Goal: Book appointment/travel/reservation

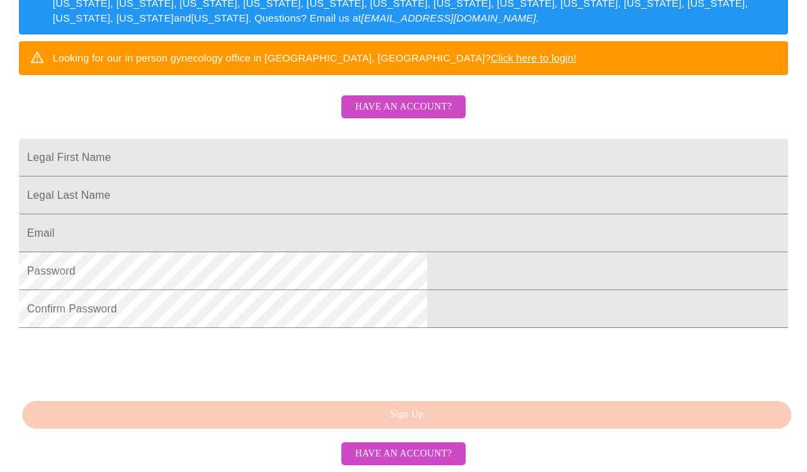
scroll to position [290, 0]
click at [365, 175] on input "Legal First Name" at bounding box center [403, 158] width 769 height 38
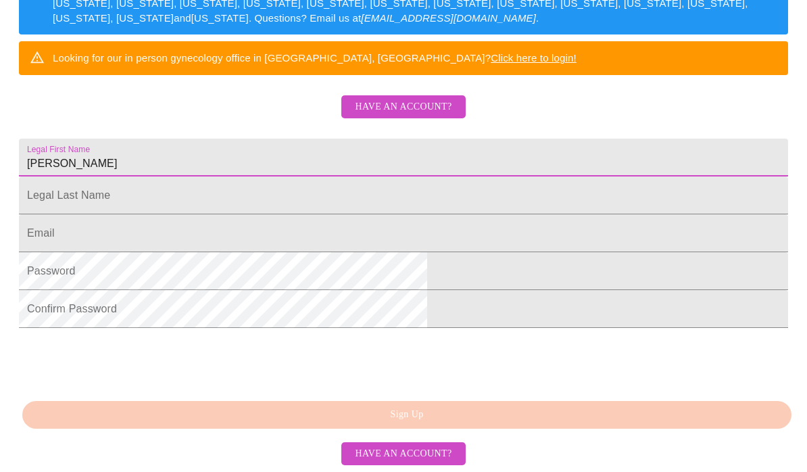
type input "[PERSON_NAME]"
click at [332, 239] on div "MyMenopauseRx Sign Up Welcome! We are currently accepting virtual patients from…" at bounding box center [403, 74] width 797 height 472
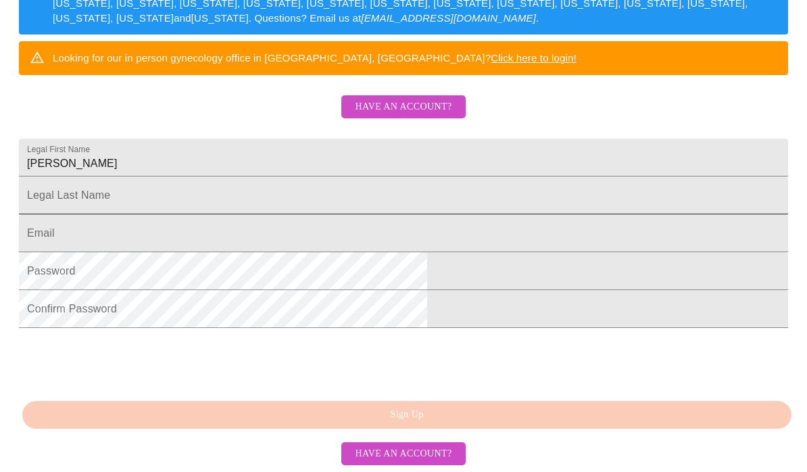
click at [402, 214] on input "Legal First Name" at bounding box center [403, 195] width 769 height 38
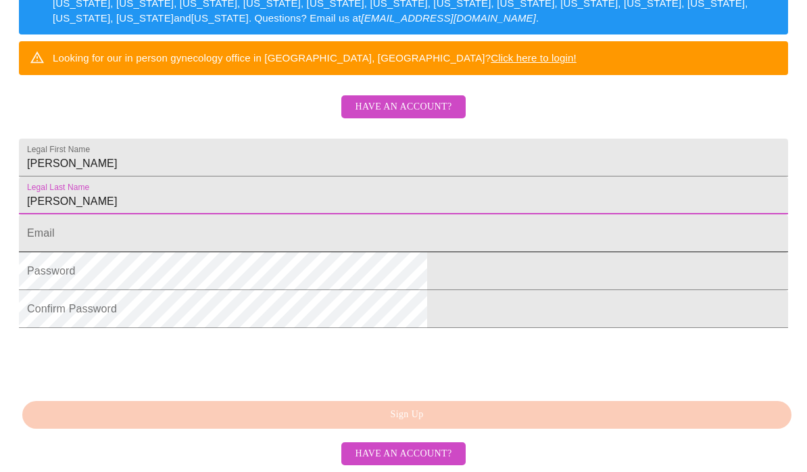
type input "[PERSON_NAME]"
click at [335, 252] on input "Legal First Name" at bounding box center [403, 233] width 769 height 38
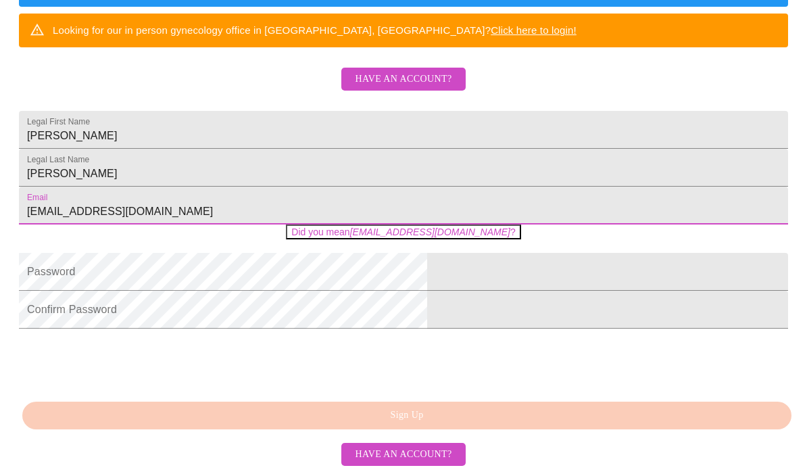
type input "[EMAIL_ADDRESS][DOMAIN_NAME]"
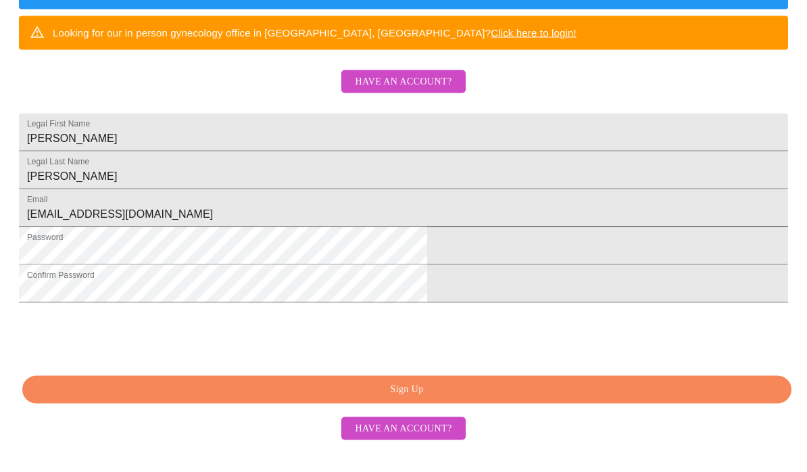
scroll to position [302, 0]
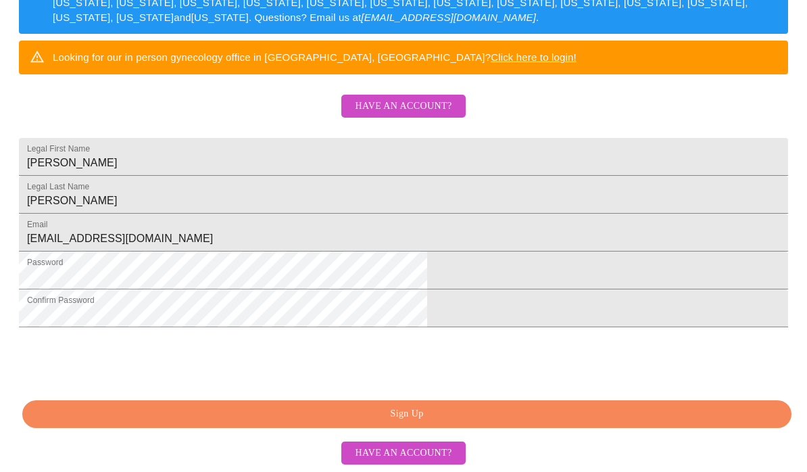
click at [577, 423] on span "Sign Up" at bounding box center [407, 414] width 738 height 17
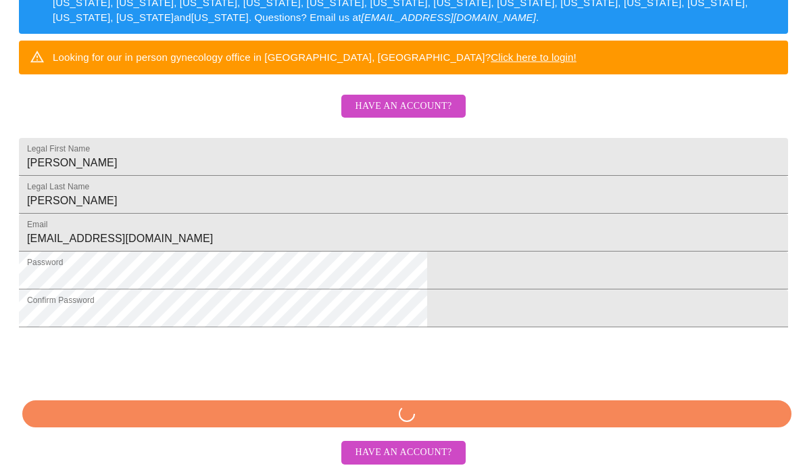
scroll to position [250, 0]
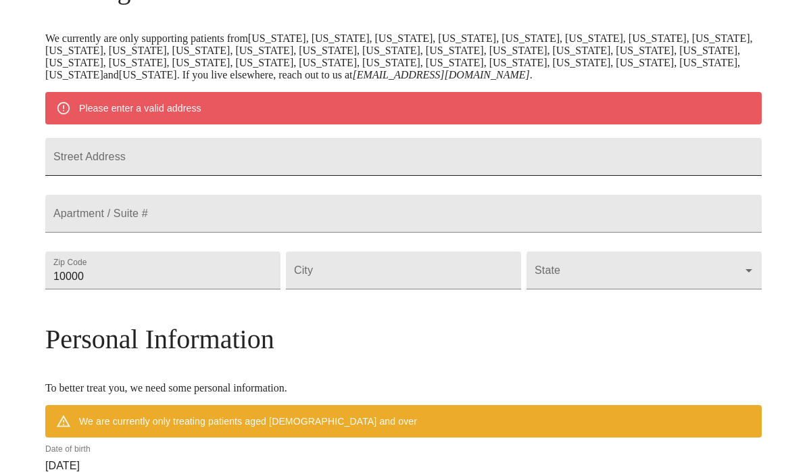
click at [642, 171] on input "Street Address" at bounding box center [403, 157] width 717 height 38
type input "[STREET_ADDRESS]"
click at [256, 289] on input "10000" at bounding box center [162, 271] width 235 height 38
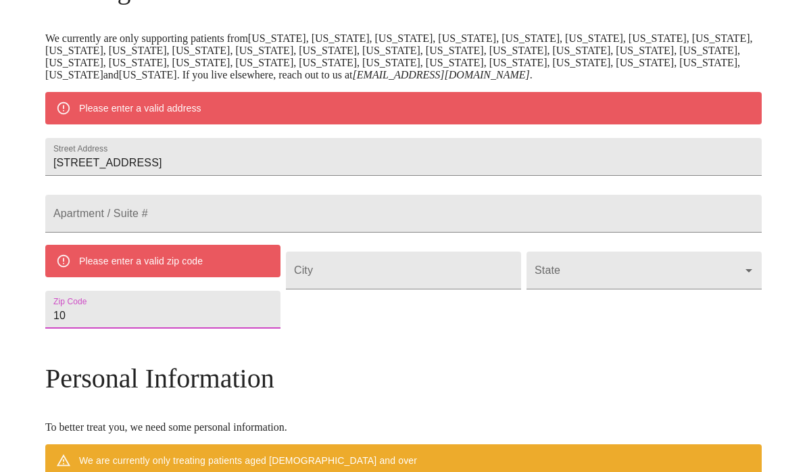
type input "1"
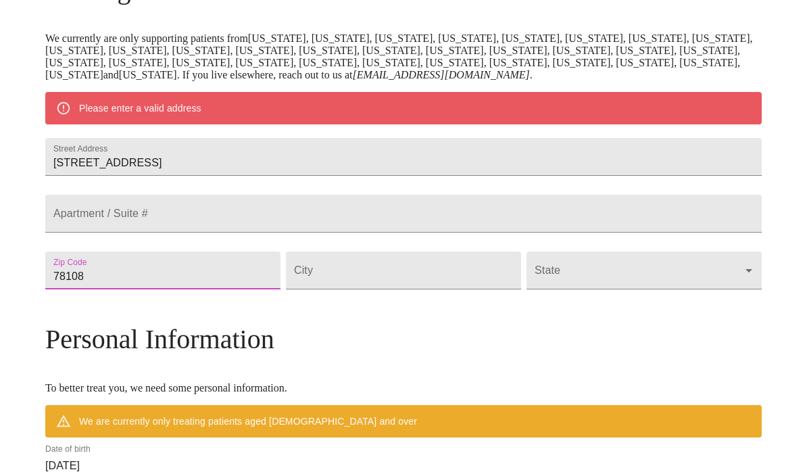
type input "78108"
type input "Cibolo"
click at [594, 313] on body "MyMenopauseRx Welcome to MyMenopauseRx Since it's your first time here, you'll …" at bounding box center [403, 289] width 797 height 1066
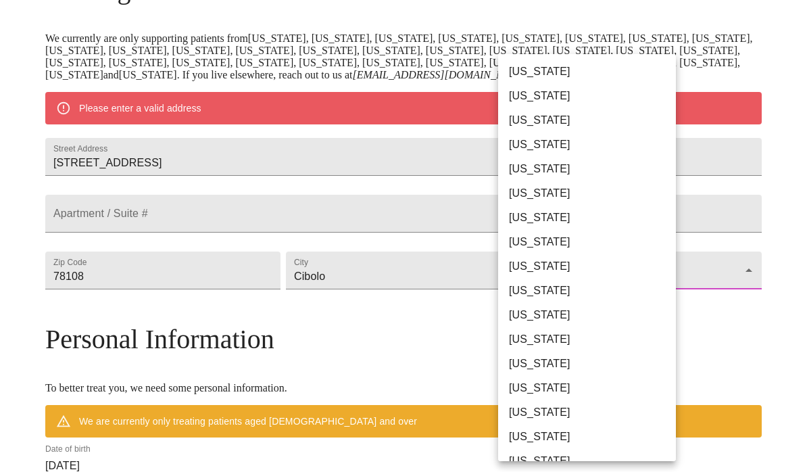
scroll to position [812, 0]
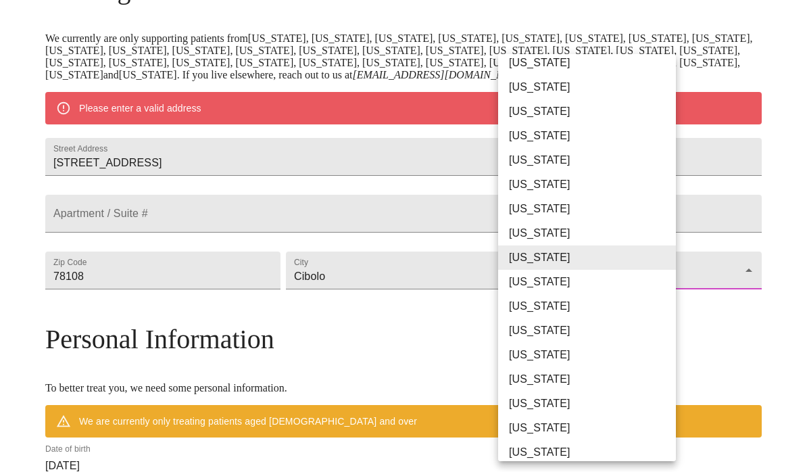
click at [583, 287] on li "[US_STATE]" at bounding box center [587, 282] width 178 height 24
type input "[US_STATE]"
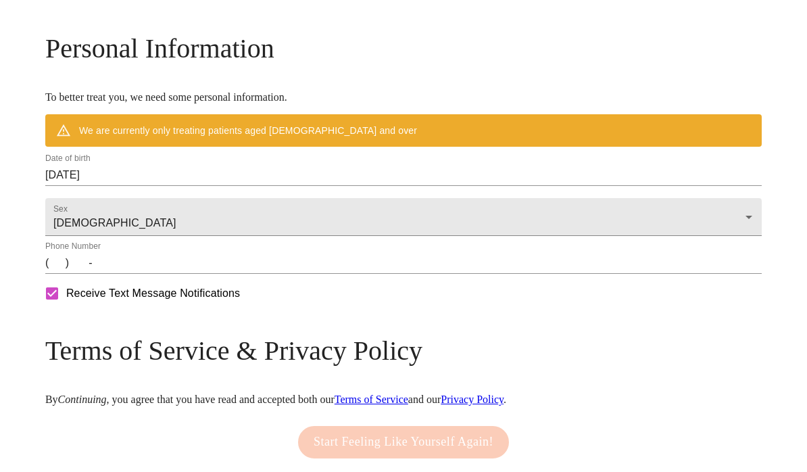
scroll to position [522, 0]
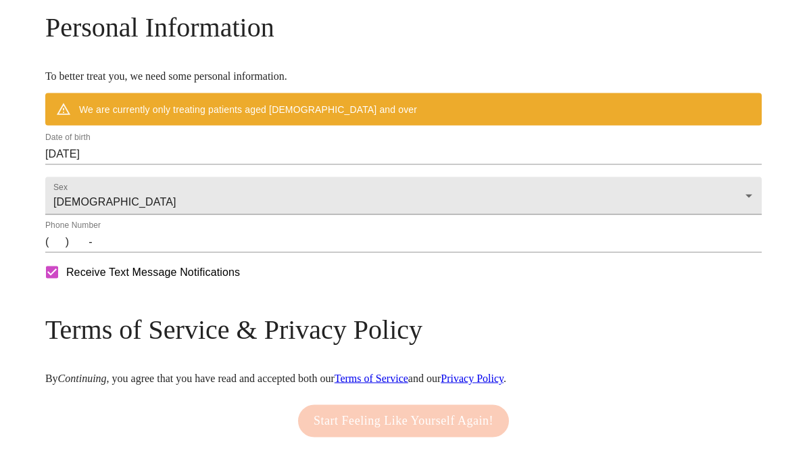
click at [231, 165] on input "[DATE]" at bounding box center [403, 154] width 717 height 22
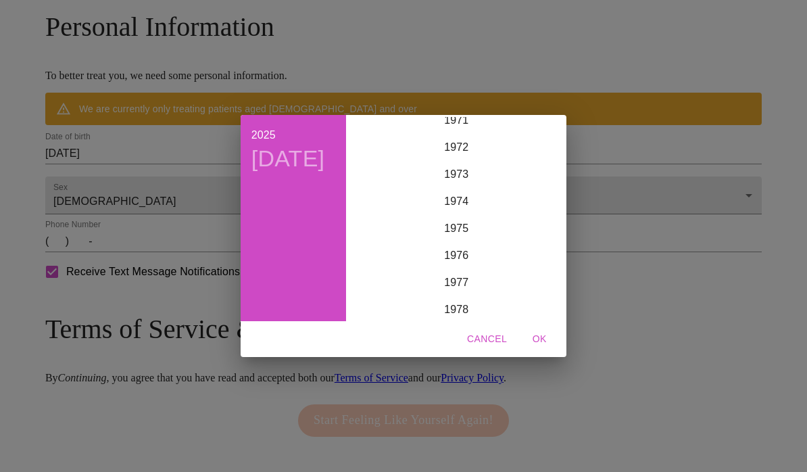
scroll to position [1957, 0]
click at [462, 216] on div "1974" at bounding box center [457, 202] width 210 height 27
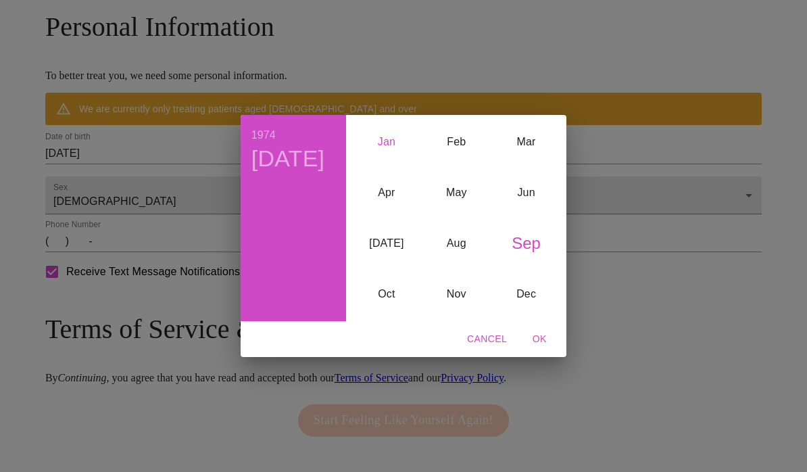
click at [383, 168] on div "Jan" at bounding box center [387, 142] width 70 height 51
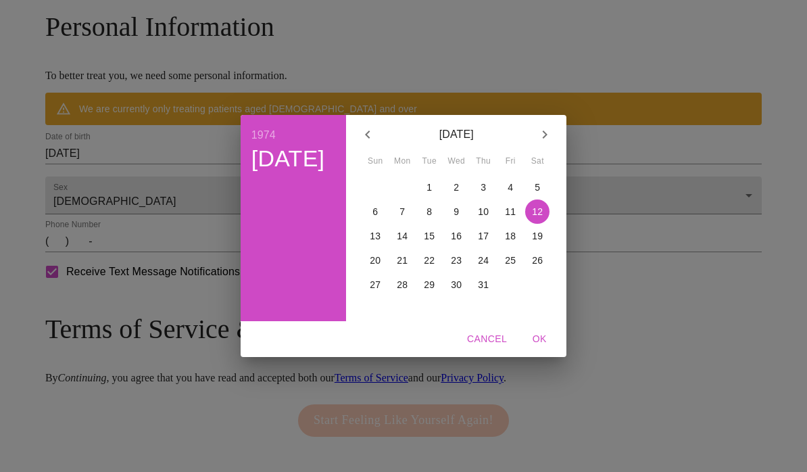
click at [481, 194] on p "3" at bounding box center [483, 188] width 5 height 14
click at [529, 348] on span "OK" at bounding box center [539, 339] width 32 height 17
type input "[DATE]"
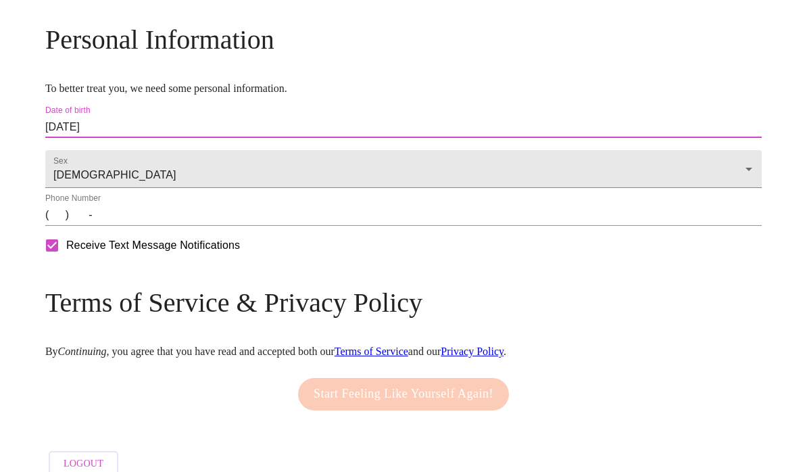
click at [252, 226] on input "(   )    -" at bounding box center [403, 215] width 717 height 22
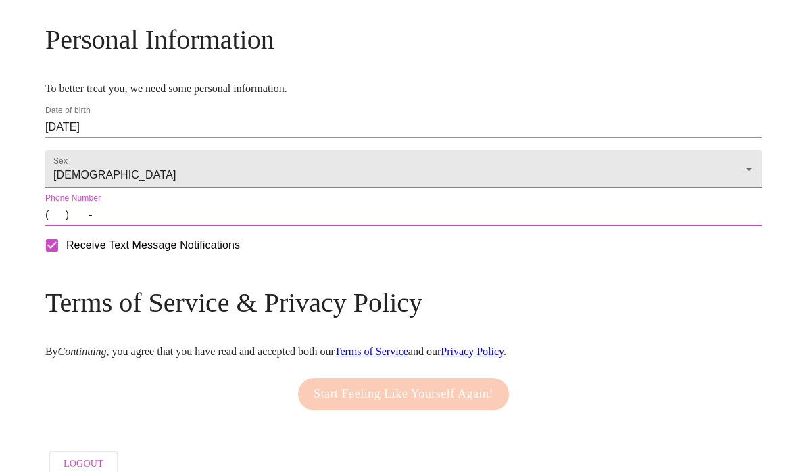
click at [145, 226] on input "(   )    -" at bounding box center [403, 215] width 717 height 22
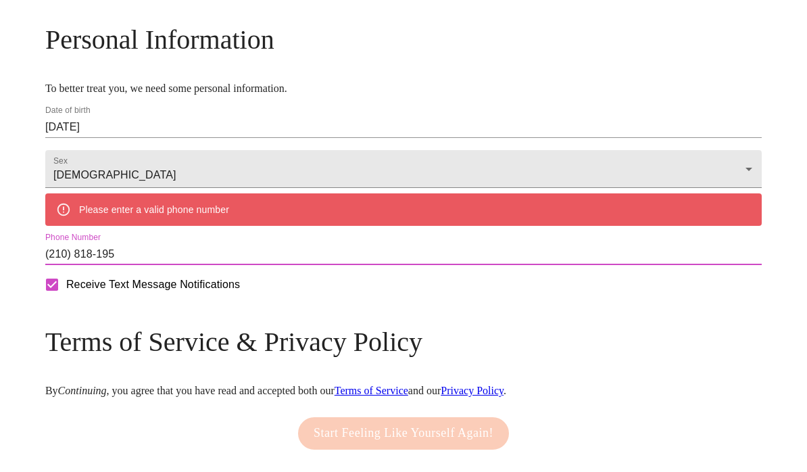
type input "[PHONE_NUMBER]"
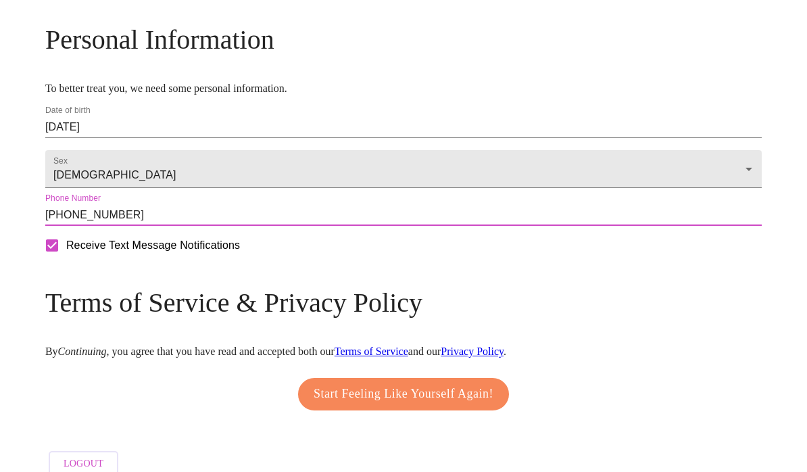
click at [490, 405] on span "Start Feeling Like Yourself Again!" at bounding box center [404, 394] width 180 height 22
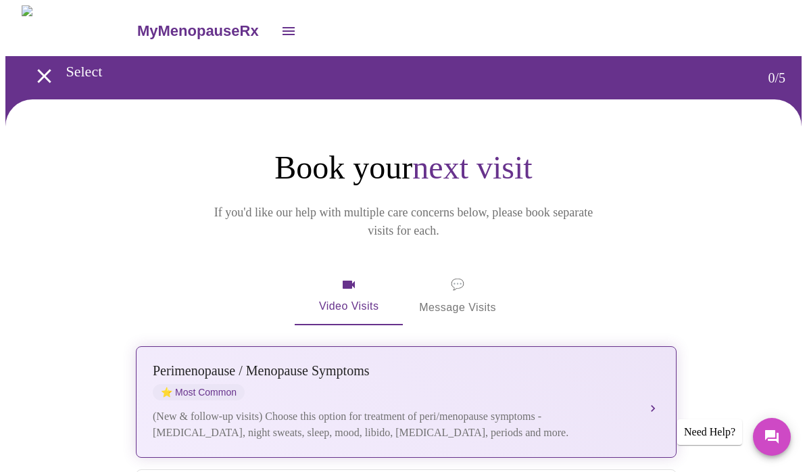
click at [590, 363] on div "[MEDICAL_DATA] / Menopause Symptoms ⭐ Most Common" at bounding box center [393, 381] width 480 height 37
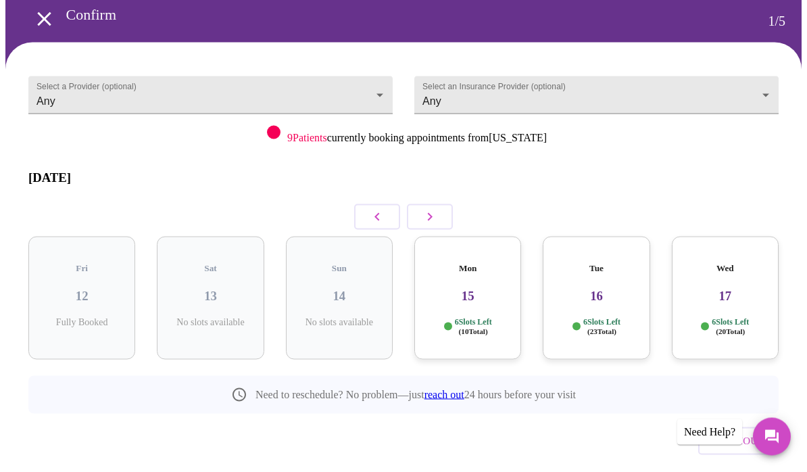
scroll to position [74, 0]
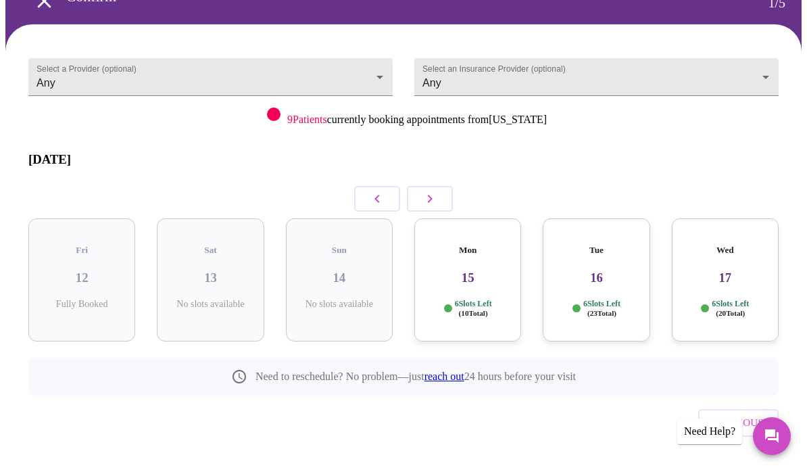
click at [753, 268] on div "Wed 17 6 Slots Left ( 20 Total)" at bounding box center [725, 280] width 107 height 123
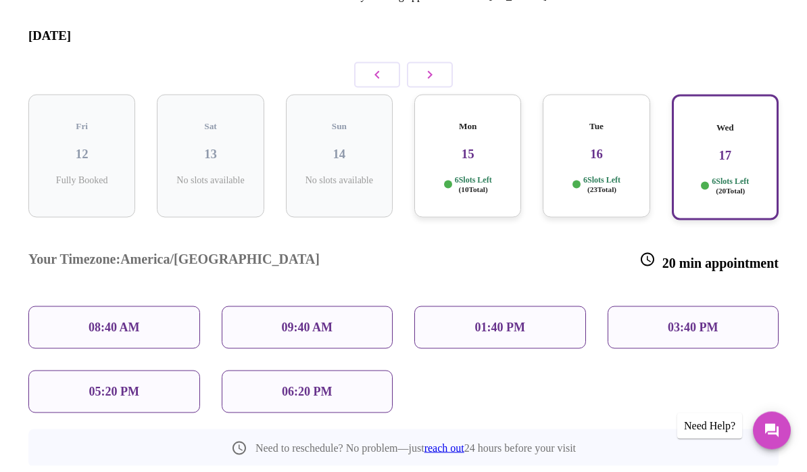
scroll to position [199, 0]
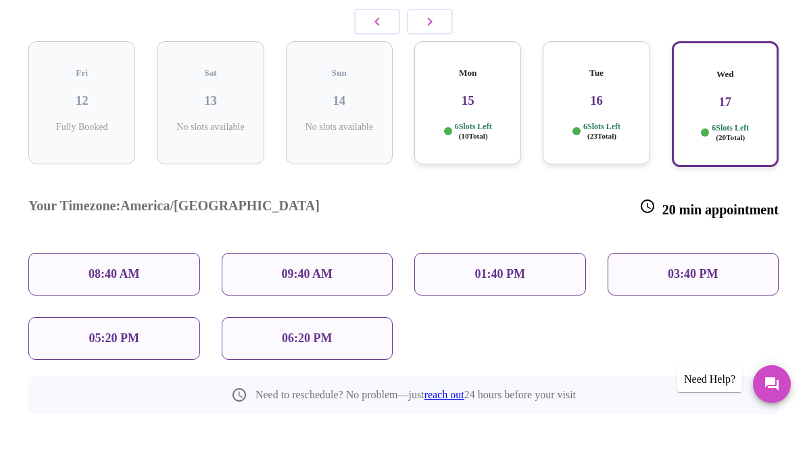
click at [615, 94] on div "Tue 16 6 Slots Left ( 23 Total)" at bounding box center [596, 155] width 107 height 123
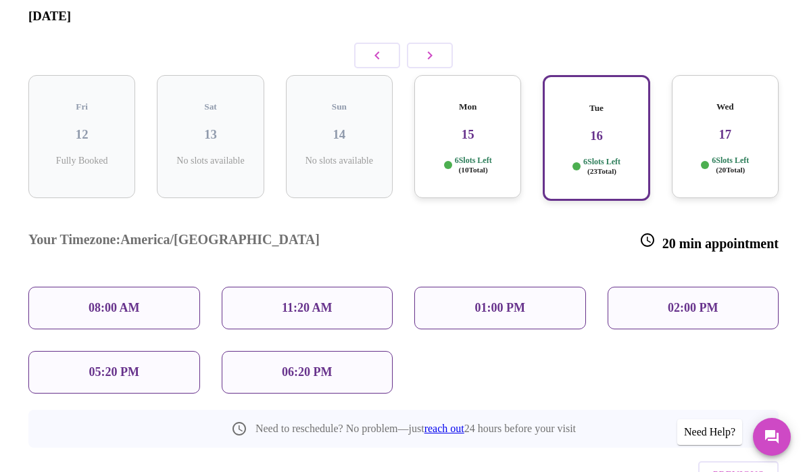
scroll to position [0, 0]
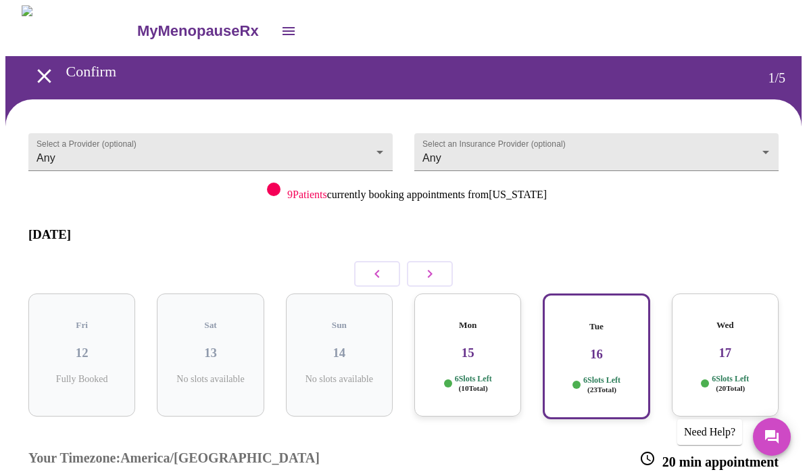
click at [466, 346] on div "Mon 15 6 Slots Left ( 10 Total)" at bounding box center [467, 354] width 107 height 123
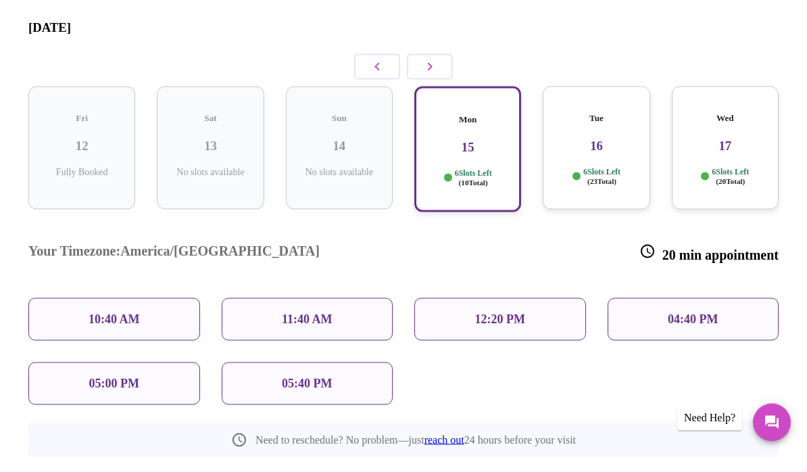
scroll to position [193, 0]
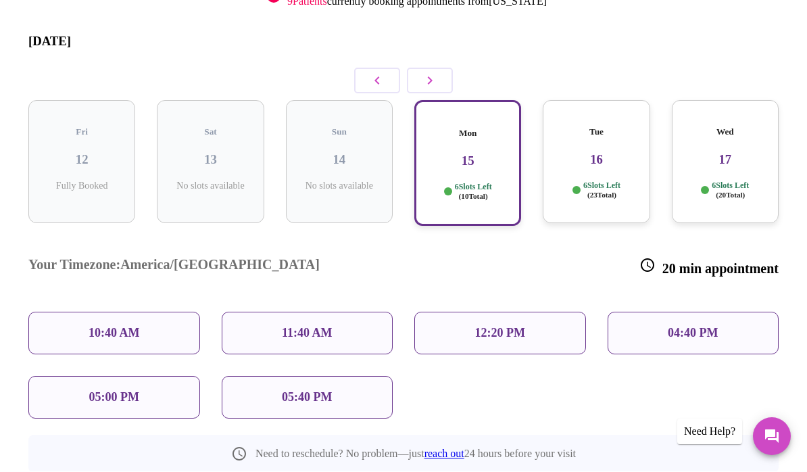
click at [787, 379] on div "Select a Provider (optional) Any Any Select an Insurance Provider (optional) An…" at bounding box center [403, 239] width 783 height 632
click at [718, 327] on p "04:40 PM" at bounding box center [693, 334] width 50 height 14
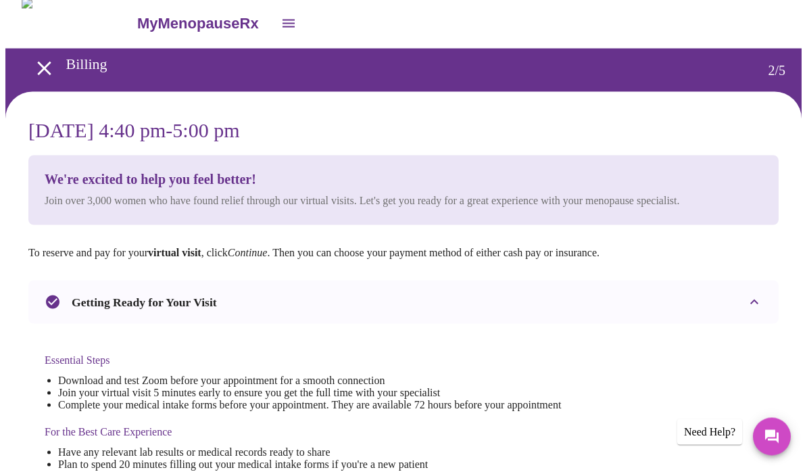
scroll to position [0, 0]
